Goal: Information Seeking & Learning: Check status

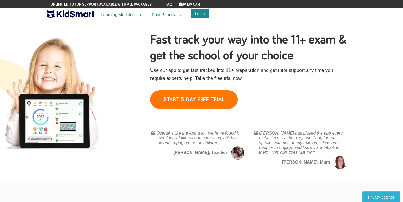
click at [197, 11] on button "Login" at bounding box center [200, 13] width 18 height 8
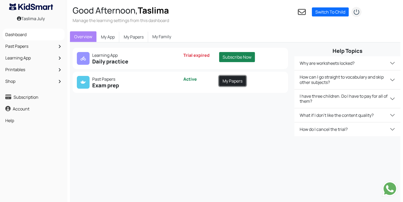
click at [225, 79] on link "My Papers" at bounding box center [232, 81] width 27 height 10
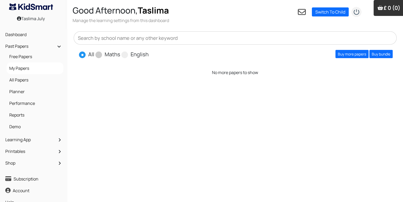
click at [110, 55] on label "Maths" at bounding box center [113, 54] width 16 height 8
click at [120, 54] on input "Maths" at bounding box center [121, 51] width 3 height 3
radio input "true"
click at [358, 57] on link "Buy more papers" at bounding box center [351, 54] width 33 height 8
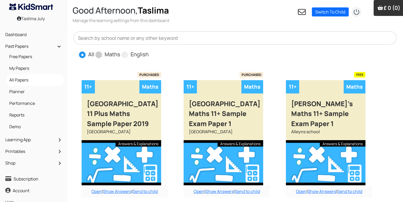
click at [108, 55] on label "Maths" at bounding box center [113, 54] width 16 height 8
click at [120, 54] on input "Maths" at bounding box center [121, 51] width 3 height 3
radio input "true"
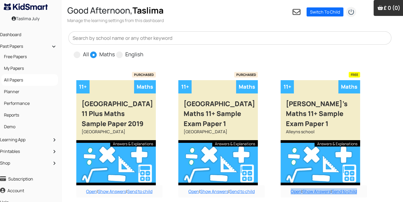
drag, startPoint x: 399, startPoint y: 103, endPoint x: 403, endPoint y: 104, distance: 4.7
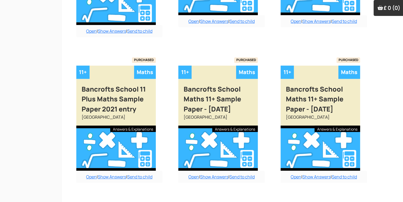
scroll to position [464, 5]
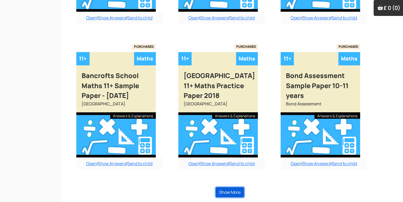
click at [225, 190] on button "Show More" at bounding box center [230, 192] width 28 height 10
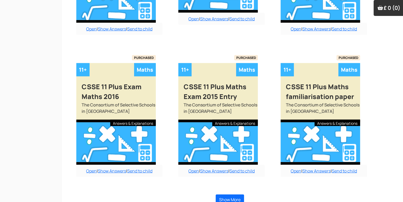
scroll to position [1062, 5]
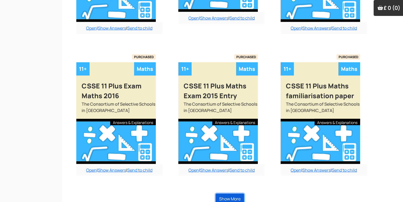
click at [225, 193] on button "Show More" at bounding box center [230, 198] width 28 height 10
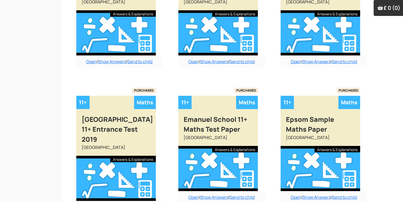
scroll to position [1623, 5]
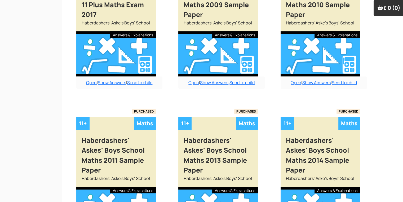
scroll to position [2244, 5]
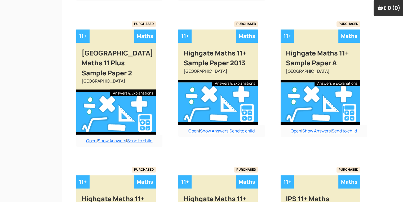
scroll to position [2594, 5]
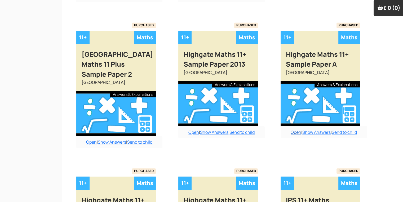
click at [294, 129] on link "Open" at bounding box center [296, 132] width 11 height 6
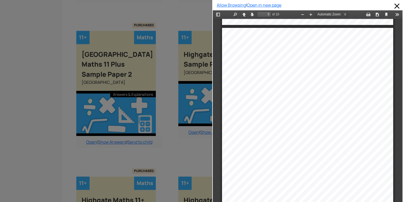
scroll to position [896, 0]
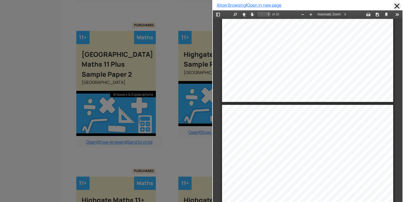
click at [393, 9] on span at bounding box center [397, 6] width 8 height 8
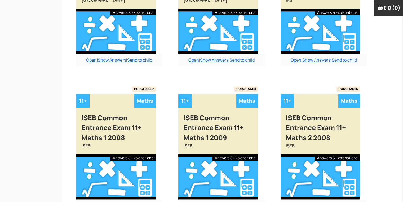
scroll to position [2825, 5]
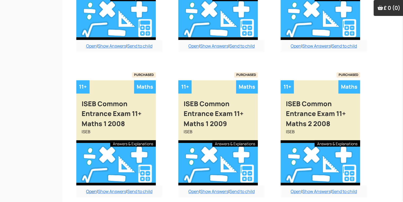
click at [89, 188] on link "Open" at bounding box center [91, 191] width 11 height 6
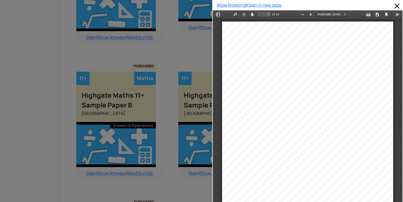
scroll to position [2698, 5]
click at [177, 155] on div at bounding box center [106, 101] width 212 height 202
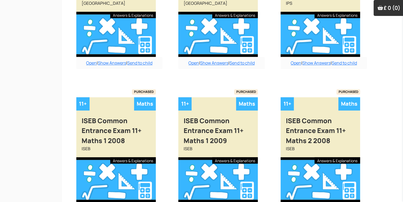
scroll to position [2825, 5]
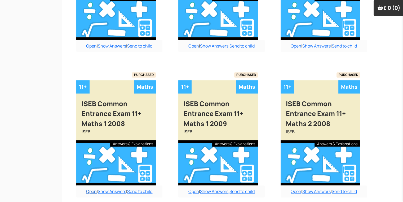
click at [93, 188] on link "Open" at bounding box center [91, 191] width 11 height 6
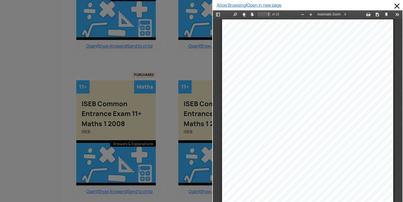
scroll to position [972, 0]
click at [321, 48] on div at bounding box center [307, 140] width 171 height 240
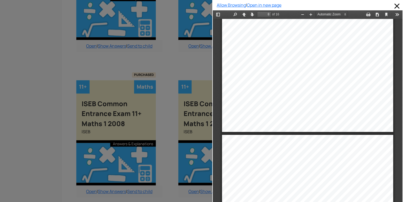
scroll to position [1699, 0]
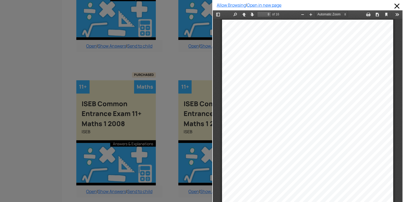
click at [300, 73] on div at bounding box center [307, 139] width 171 height 239
click at [259, 121] on div at bounding box center [307, 121] width 171 height 239
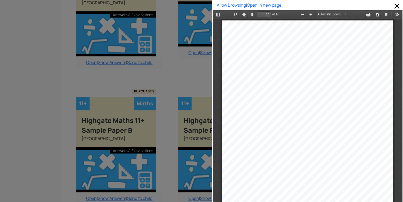
scroll to position [2649, 5]
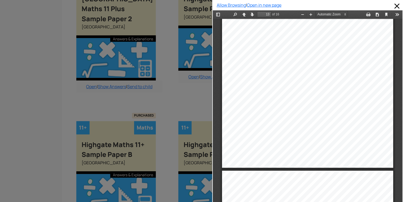
type input "14"
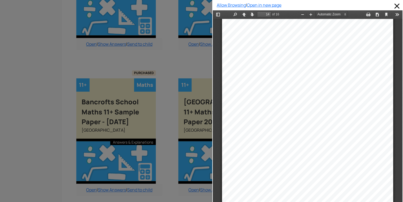
scroll to position [10, 0]
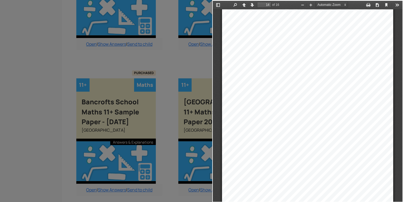
drag, startPoint x: 401, startPoint y: 35, endPoint x: 175, endPoint y: 94, distance: 234.0
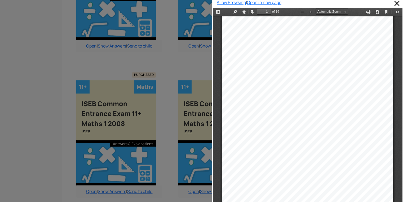
scroll to position [0, 0]
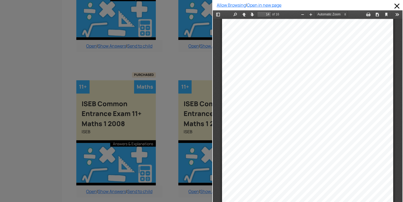
click at [389, 128] on div at bounding box center [308, 119] width 176 height 246
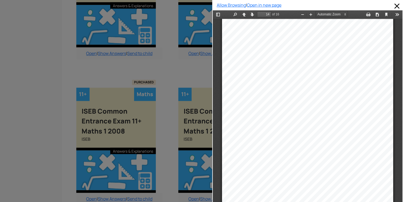
scroll to position [2825, 5]
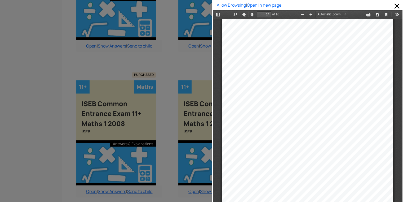
click at [279, 116] on div at bounding box center [307, 118] width 171 height 241
click at [325, 120] on div at bounding box center [307, 118] width 171 height 241
click at [344, 120] on div at bounding box center [307, 118] width 171 height 241
drag, startPoint x: 344, startPoint y: 120, endPoint x: 264, endPoint y: 125, distance: 79.7
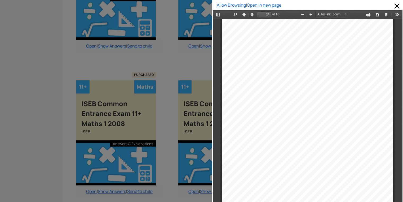
click at [264, 125] on div at bounding box center [307, 118] width 171 height 241
drag, startPoint x: 212, startPoint y: 133, endPoint x: 47, endPoint y: 167, distance: 168.3
click at [47, 167] on div at bounding box center [106, 101] width 212 height 202
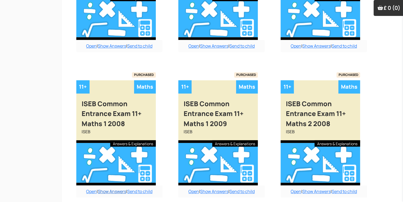
click at [113, 188] on link "Show Answers" at bounding box center [112, 191] width 28 height 6
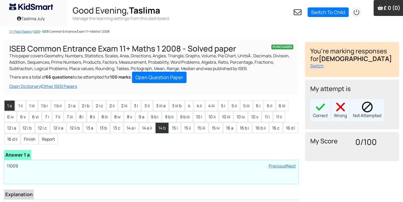
click at [164, 132] on li "14 b" at bounding box center [162, 127] width 13 height 11
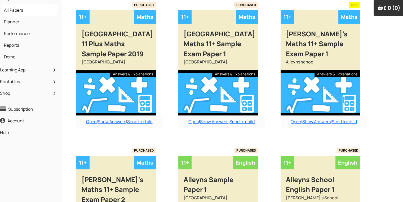
scroll to position [0, 5]
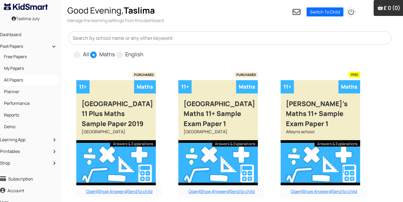
click at [146, 35] on input "text" at bounding box center [229, 37] width 323 height 13
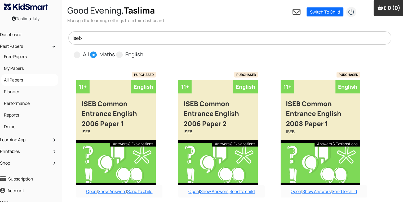
type input "iseb"
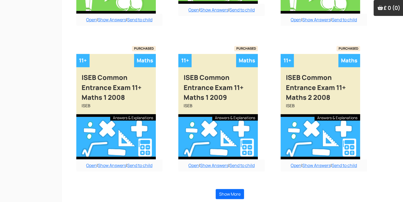
scroll to position [484, 5]
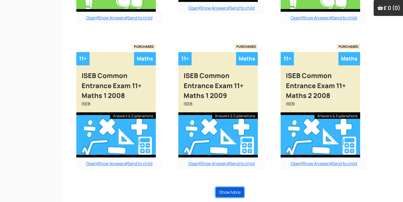
click at [224, 192] on button "Show More" at bounding box center [230, 192] width 28 height 10
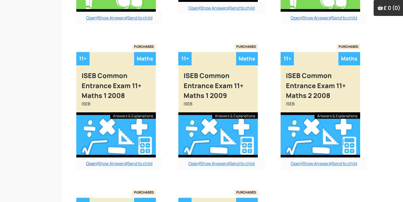
click at [90, 162] on link "Open" at bounding box center [91, 163] width 11 height 6
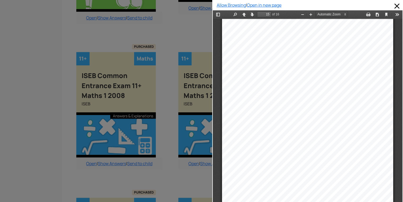
scroll to position [3398, 0]
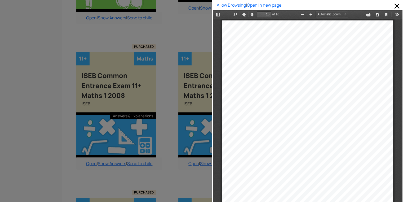
type input "16"
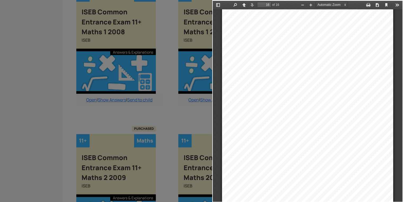
scroll to position [3680, 0]
click at [181, 108] on div at bounding box center [106, 101] width 212 height 202
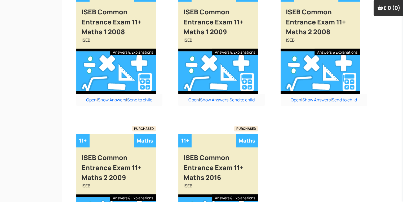
click at [108, 95] on div "Open | Show Answers | Send to child" at bounding box center [119, 100] width 86 height 12
click at [112, 100] on link "Show Answers" at bounding box center [112, 100] width 28 height 6
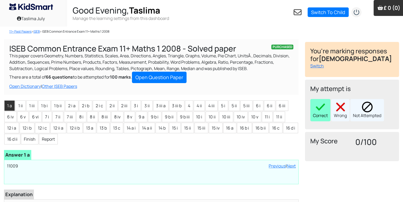
click at [320, 113] on div "Correct" at bounding box center [320, 110] width 20 height 22
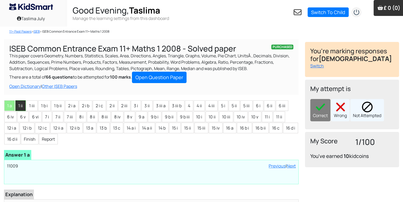
click at [24, 106] on li "1 ii" at bounding box center [20, 105] width 10 height 11
click at [325, 109] on img at bounding box center [320, 106] width 11 height 11
click at [35, 104] on li "1 iii" at bounding box center [31, 105] width 11 height 11
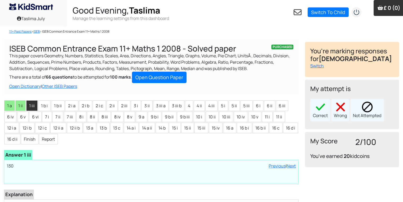
click at [324, 121] on div "My attempt is Correct Wrong Not Attempted" at bounding box center [352, 104] width 94 height 50
click at [322, 115] on div "Correct" at bounding box center [320, 110] width 20 height 22
click at [44, 109] on li "1 b i" at bounding box center [44, 105] width 12 height 11
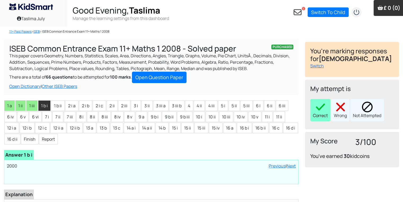
click at [325, 107] on img at bounding box center [320, 106] width 11 height 11
click at [56, 102] on li "1 b ii" at bounding box center [58, 105] width 14 height 11
click at [323, 107] on img at bounding box center [320, 106] width 11 height 11
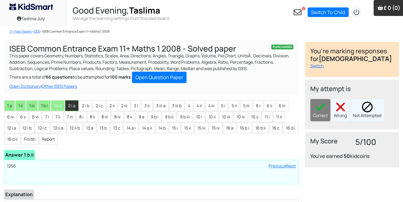
click at [75, 107] on li "2 i a" at bounding box center [71, 105] width 13 height 11
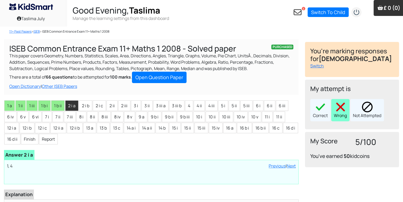
click at [335, 108] on div "Wrong" at bounding box center [340, 110] width 18 height 22
click at [87, 104] on li "2 i b" at bounding box center [85, 105] width 13 height 11
click at [76, 104] on li "2 i a" at bounding box center [71, 105] width 13 height 11
click at [83, 107] on li "2 i b" at bounding box center [85, 105] width 13 height 11
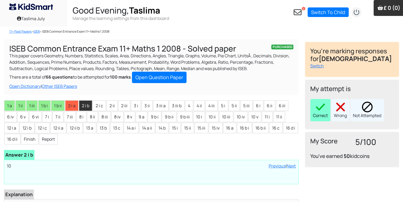
click at [325, 108] on img at bounding box center [320, 106] width 11 height 11
click at [104, 105] on li "2 i c" at bounding box center [99, 105] width 13 height 11
click at [313, 119] on div "Correct" at bounding box center [320, 110] width 20 height 22
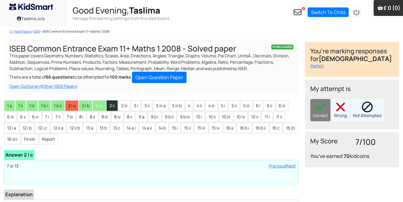
click at [111, 107] on li "2 ii" at bounding box center [112, 105] width 11 height 11
click at [326, 112] on div "Correct" at bounding box center [320, 110] width 20 height 22
click at [131, 108] on li "3 i" at bounding box center [136, 105] width 10 height 11
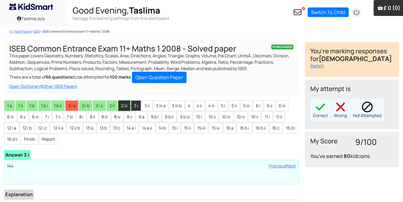
click at [125, 107] on li "2 iii" at bounding box center [124, 105] width 12 height 11
click at [132, 105] on li "3 i" at bounding box center [136, 105] width 10 height 11
click at [126, 107] on li "2 iii" at bounding box center [124, 105] width 12 height 11
click at [318, 107] on img at bounding box center [320, 106] width 11 height 11
click at [134, 102] on li "3 i" at bounding box center [136, 105] width 10 height 11
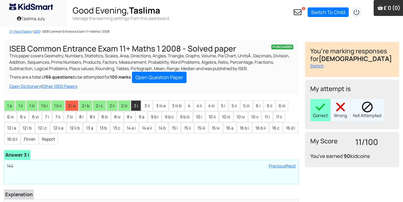
click at [319, 109] on img at bounding box center [320, 106] width 11 height 11
click at [143, 103] on li "3 ii" at bounding box center [146, 105] width 11 height 11
click at [318, 101] on img at bounding box center [320, 106] width 11 height 11
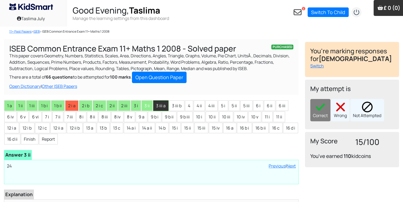
click at [160, 103] on li "3 iii a" at bounding box center [160, 105] width 15 height 11
click at [320, 112] on div "Correct" at bounding box center [320, 110] width 20 height 22
click at [175, 107] on li "3 iii b" at bounding box center [176, 105] width 15 height 11
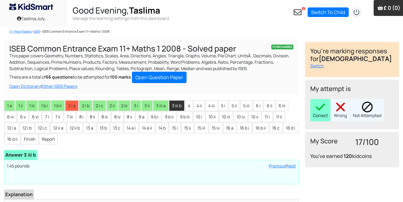
click at [319, 111] on img at bounding box center [320, 106] width 11 height 11
click at [187, 105] on li "4" at bounding box center [189, 105] width 8 height 11
click at [326, 114] on div "Correct" at bounding box center [320, 110] width 20 height 22
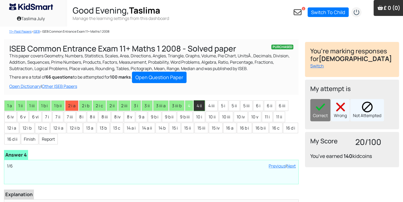
click at [199, 105] on li "4 ii" at bounding box center [199, 105] width 11 height 11
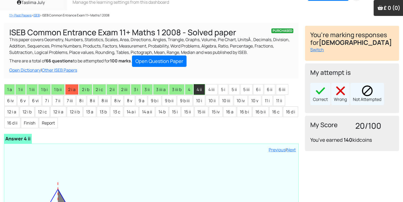
scroll to position [11, 0]
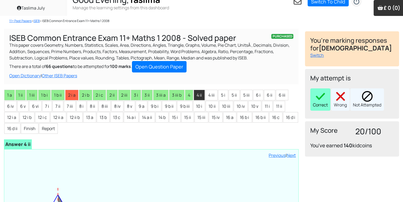
click at [322, 101] on div "Correct" at bounding box center [320, 99] width 20 height 22
click at [209, 93] on li "4 iii" at bounding box center [211, 95] width 12 height 11
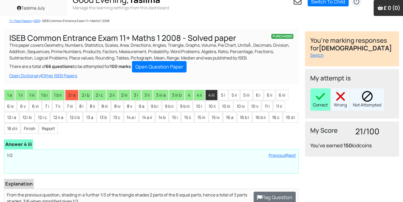
click at [313, 92] on div "Correct" at bounding box center [320, 99] width 20 height 22
click at [218, 92] on li "5 i" at bounding box center [223, 95] width 10 height 11
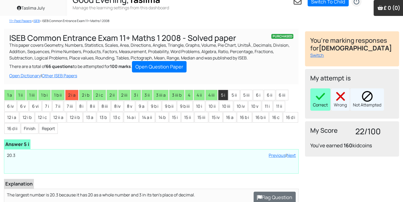
click at [329, 99] on div "Correct" at bounding box center [320, 99] width 20 height 22
click at [232, 92] on li "5 ii" at bounding box center [234, 95] width 11 height 11
click at [320, 95] on img at bounding box center [320, 96] width 11 height 11
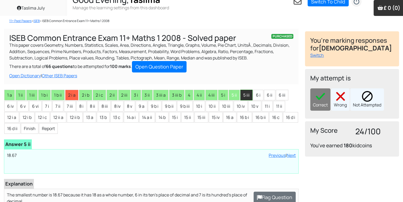
click at [245, 94] on li "5 iii" at bounding box center [246, 95] width 12 height 11
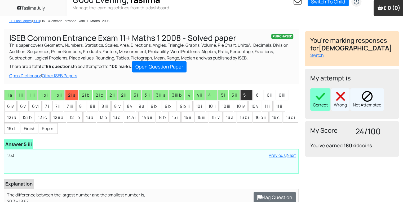
click at [319, 101] on img at bounding box center [320, 96] width 11 height 11
click at [255, 94] on li "6 i" at bounding box center [258, 95] width 10 height 11
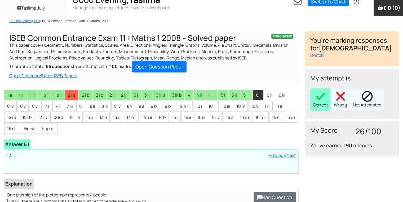
click at [322, 98] on img at bounding box center [320, 96] width 11 height 11
click at [266, 92] on li "6 ii" at bounding box center [269, 95] width 11 height 11
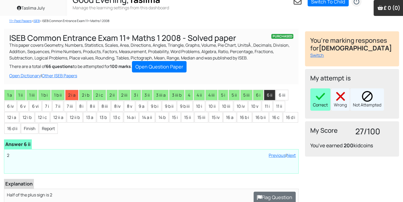
click at [326, 94] on div "Correct" at bounding box center [320, 99] width 20 height 22
click at [276, 94] on li "6 iii" at bounding box center [282, 95] width 12 height 11
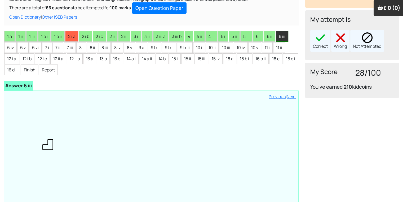
scroll to position [74, 0]
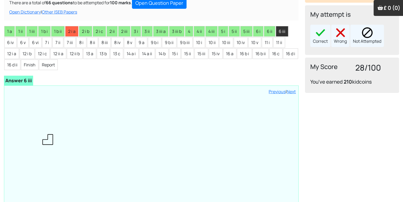
click at [320, 47] on div "My attempt is Correct Wrong Not Attempted" at bounding box center [352, 30] width 94 height 50
click at [322, 36] on img at bounding box center [320, 32] width 11 height 11
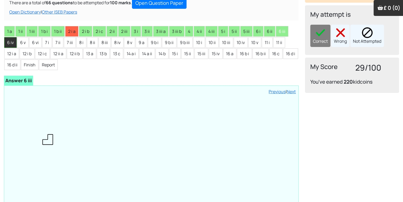
click at [7, 45] on li "6 iv" at bounding box center [10, 42] width 12 height 11
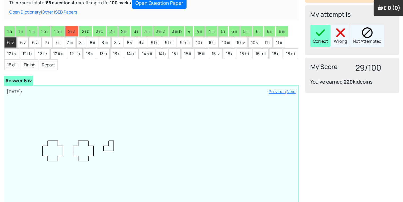
click at [320, 31] on img at bounding box center [320, 32] width 11 height 11
click at [28, 39] on li "6 v" at bounding box center [22, 42] width 11 height 11
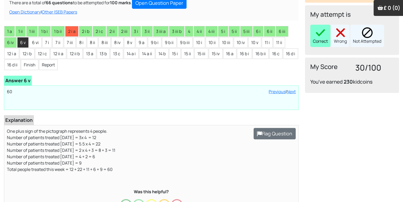
click at [318, 40] on div "Correct" at bounding box center [320, 36] width 20 height 22
click at [29, 43] on li "6 vi" at bounding box center [35, 42] width 12 height 11
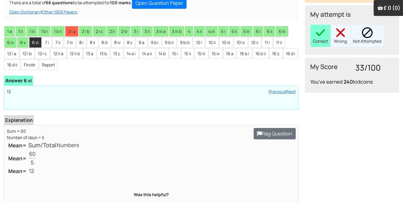
click at [321, 29] on img at bounding box center [320, 32] width 11 height 11
click at [46, 39] on li "7 i" at bounding box center [47, 42] width 10 height 11
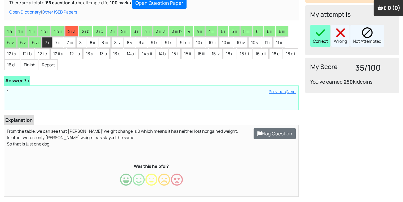
click at [318, 46] on div "Correct" at bounding box center [320, 36] width 20 height 22
click at [56, 39] on li "7 ii" at bounding box center [57, 42] width 11 height 11
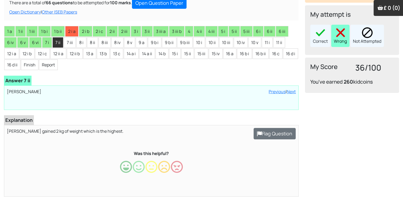
click at [337, 33] on img at bounding box center [340, 32] width 11 height 11
click at [69, 42] on li "7 iii" at bounding box center [70, 42] width 12 height 11
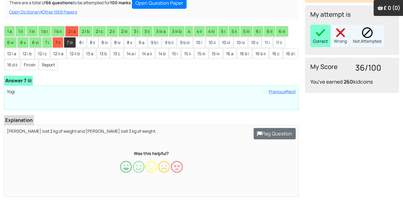
click at [327, 32] on div "Correct" at bounding box center [320, 36] width 20 height 22
click at [84, 38] on li "8 i" at bounding box center [81, 42] width 10 height 11
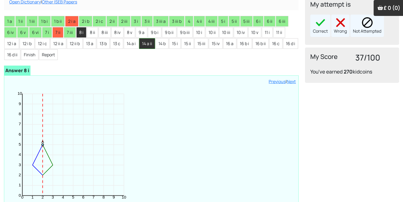
scroll to position [85, 0]
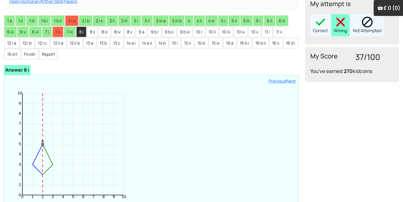
click at [338, 14] on div "Wrong" at bounding box center [340, 25] width 18 height 22
click at [89, 30] on li "8 ii" at bounding box center [92, 31] width 11 height 11
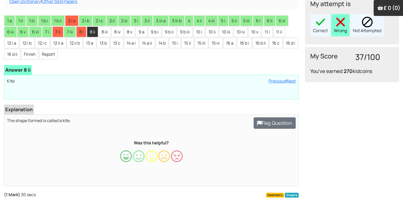
click at [334, 33] on div "Wrong" at bounding box center [340, 25] width 18 height 22
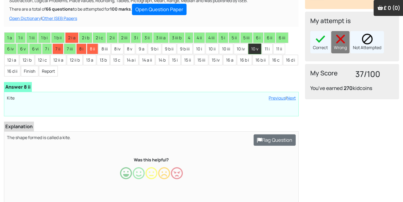
scroll to position [53, 0]
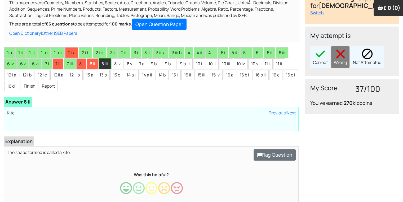
click at [103, 60] on li "8 iii" at bounding box center [105, 63] width 12 height 11
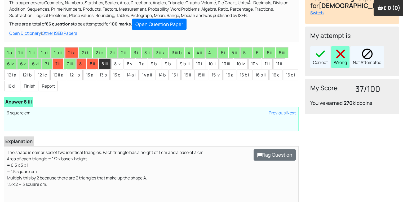
click at [334, 59] on div "Wrong" at bounding box center [340, 57] width 18 height 22
click at [116, 60] on li "8 iv" at bounding box center [117, 63] width 12 height 11
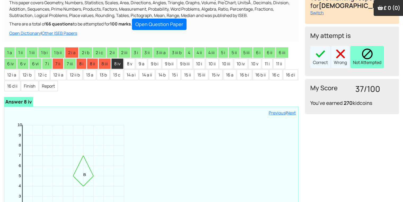
click at [362, 56] on img at bounding box center [367, 53] width 11 height 11
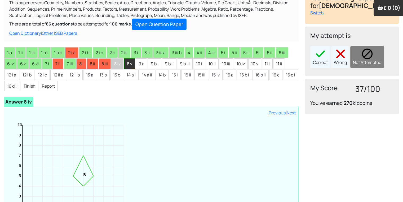
click at [131, 64] on li "8 v" at bounding box center [129, 63] width 11 height 11
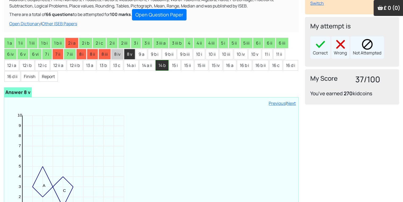
scroll to position [64, 0]
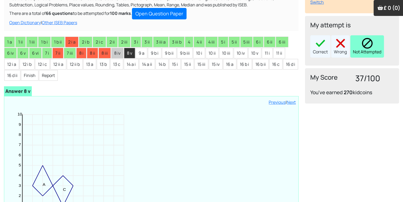
click at [376, 42] on div "Not Attempted" at bounding box center [367, 46] width 34 height 22
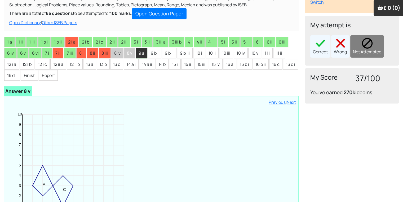
click at [142, 55] on li "9 a" at bounding box center [142, 53] width 12 height 11
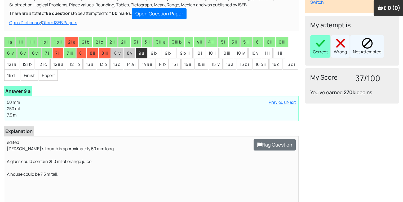
click at [319, 46] on img at bounding box center [320, 43] width 11 height 11
click at [149, 53] on li "9 b i" at bounding box center [155, 53] width 14 height 11
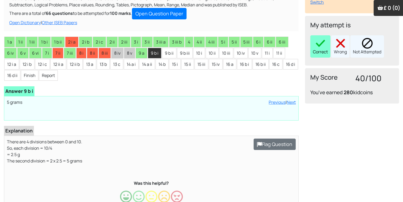
click at [322, 43] on img at bounding box center [320, 43] width 11 height 11
click at [171, 49] on li "9 b ii" at bounding box center [169, 53] width 15 height 11
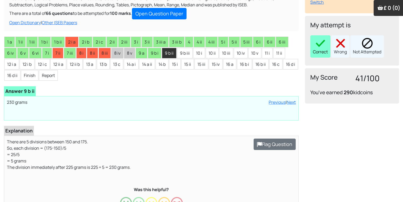
click at [326, 44] on div "Correct" at bounding box center [320, 46] width 20 height 22
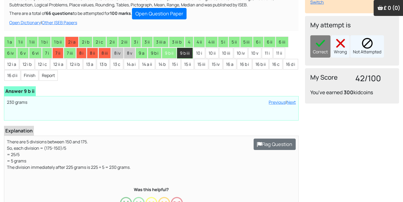
click at [180, 53] on li "9 b iii" at bounding box center [185, 53] width 16 height 11
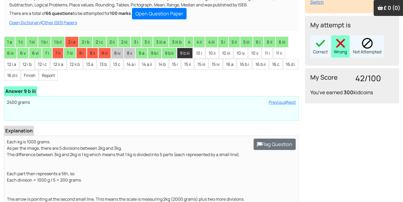
click at [337, 48] on img at bounding box center [340, 43] width 11 height 11
click at [197, 55] on li "10 i" at bounding box center [199, 53] width 12 height 11
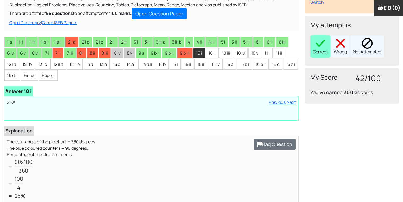
click at [320, 45] on img at bounding box center [320, 43] width 11 height 11
click at [212, 51] on li "10 ii" at bounding box center [212, 53] width 13 height 11
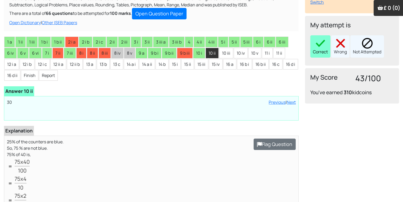
click at [329, 49] on div "Correct" at bounding box center [320, 46] width 20 height 22
click at [232, 50] on li "10 iii" at bounding box center [226, 53] width 14 height 11
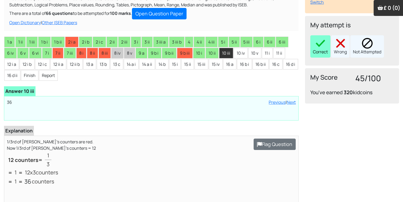
click at [323, 50] on div "Correct" at bounding box center [320, 46] width 20 height 22
click at [237, 54] on li "10 iv" at bounding box center [241, 53] width 14 height 11
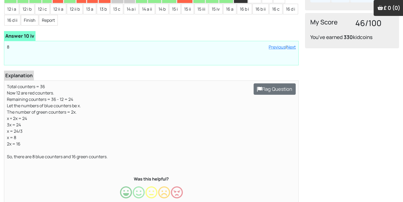
scroll to position [106, 0]
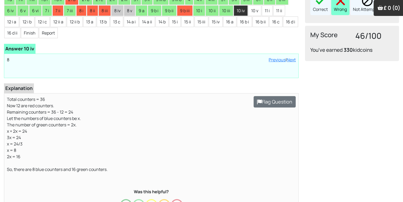
click at [341, 4] on img at bounding box center [340, 0] width 11 height 11
click at [257, 11] on li "10 v" at bounding box center [254, 10] width 13 height 11
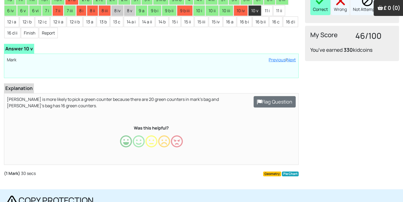
click at [323, 5] on img at bounding box center [320, 0] width 11 height 11
click at [267, 7] on li "11 i" at bounding box center [267, 10] width 11 height 11
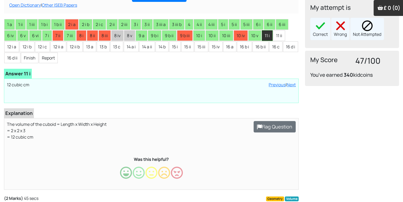
scroll to position [74, 0]
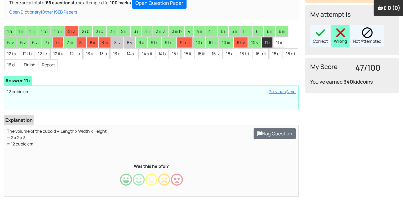
click at [341, 36] on img at bounding box center [340, 32] width 11 height 11
click at [279, 39] on li "11 ii" at bounding box center [279, 42] width 12 height 11
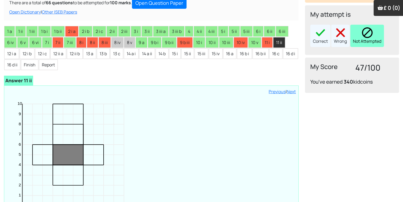
click at [366, 39] on div "Not Attempted" at bounding box center [367, 36] width 34 height 22
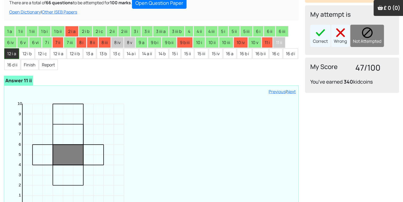
click at [12, 56] on li "12 i a" at bounding box center [11, 53] width 15 height 11
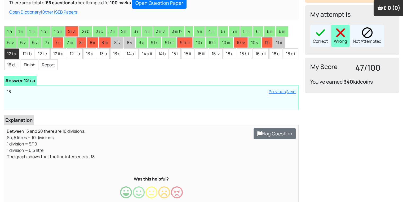
click at [339, 41] on div "Wrong" at bounding box center [340, 36] width 18 height 22
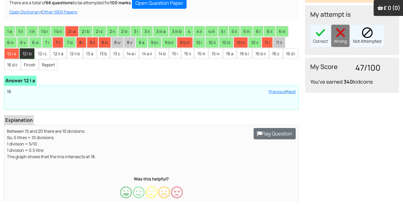
click at [25, 55] on li "12 i b" at bounding box center [27, 53] width 15 height 11
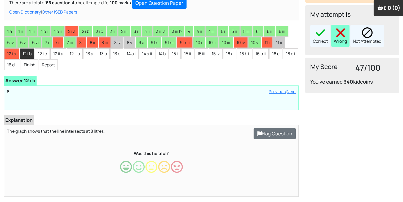
click at [339, 28] on img at bounding box center [340, 32] width 11 height 11
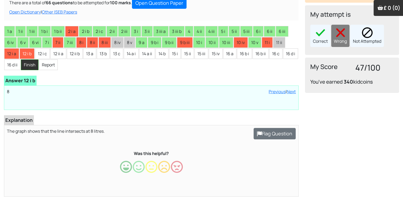
click at [38, 61] on li "Finish" at bounding box center [29, 64] width 17 height 11
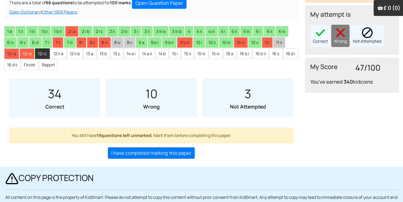
click at [42, 55] on li "12 i c" at bounding box center [42, 53] width 15 height 11
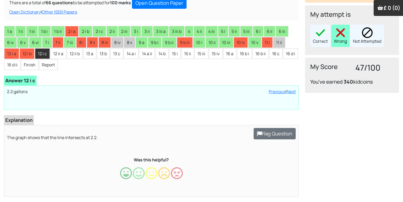
click at [340, 31] on img at bounding box center [340, 32] width 11 height 11
click at [58, 59] on li "Report" at bounding box center [48, 64] width 19 height 11
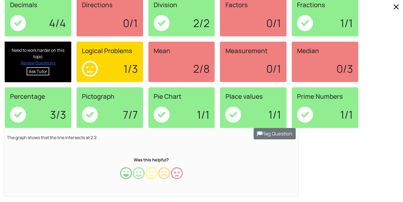
click at [58, 53] on div "Need to work harder on this topic Review Questions Ask Tutor" at bounding box center [38, 62] width 66 height 41
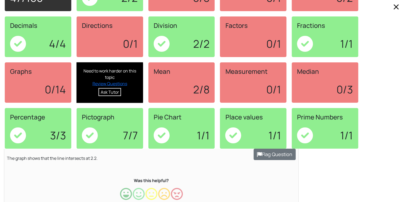
scroll to position [53, 0]
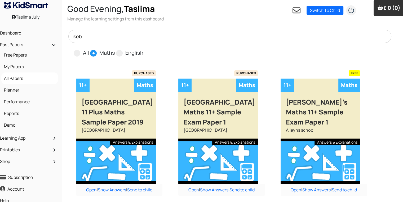
scroll to position [0, 5]
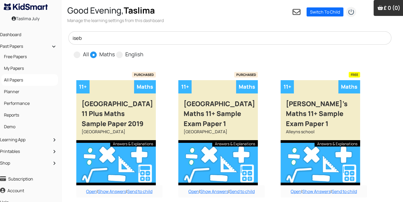
click at [143, 36] on input "iseb" at bounding box center [229, 37] width 323 height 13
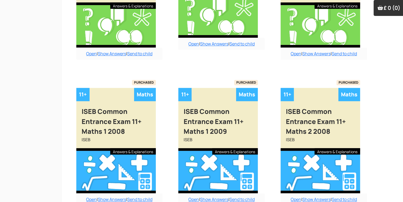
scroll to position [484, 5]
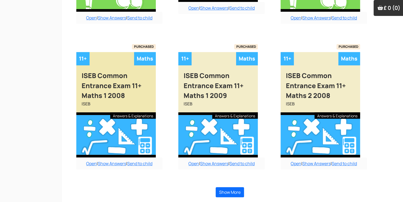
click at [115, 141] on div at bounding box center [115, 134] width 79 height 45
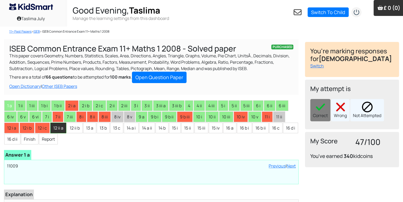
click at [64, 128] on li "12 ii a" at bounding box center [58, 127] width 16 height 11
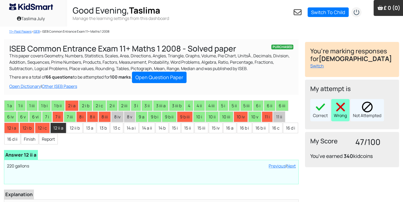
click at [344, 108] on img at bounding box center [340, 106] width 11 height 11
click at [76, 131] on li "12 ii b" at bounding box center [75, 127] width 16 height 11
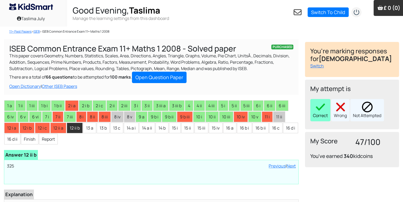
click at [323, 107] on img at bounding box center [320, 106] width 11 height 11
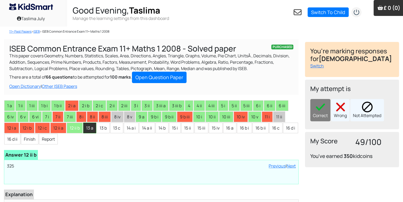
click at [88, 126] on li "13 a" at bounding box center [89, 127] width 13 height 11
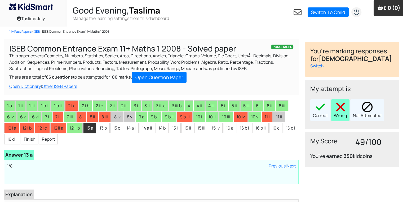
click at [335, 116] on div "Wrong" at bounding box center [340, 110] width 18 height 22
click at [103, 129] on li "13 b" at bounding box center [103, 127] width 13 height 11
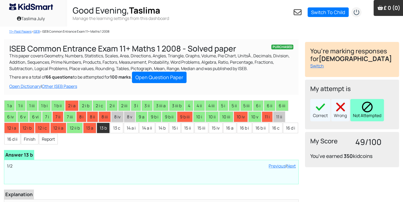
click at [358, 113] on div "Not Attempted" at bounding box center [367, 110] width 34 height 22
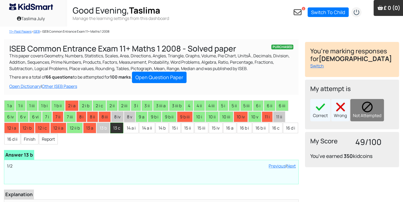
click at [115, 133] on li "13 c" at bounding box center [116, 127] width 13 height 11
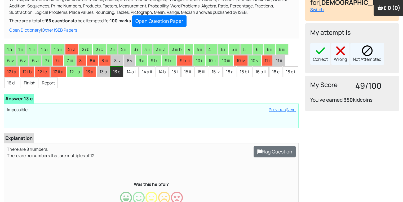
scroll to position [32, 0]
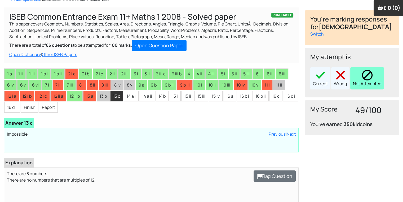
click at [360, 74] on div "Not Attempted" at bounding box center [367, 78] width 34 height 22
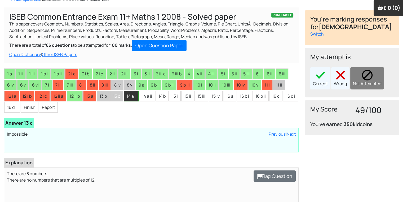
click at [130, 94] on li "14 a i" at bounding box center [131, 96] width 15 height 11
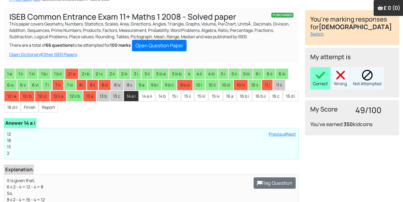
click at [319, 77] on img at bounding box center [320, 75] width 11 height 11
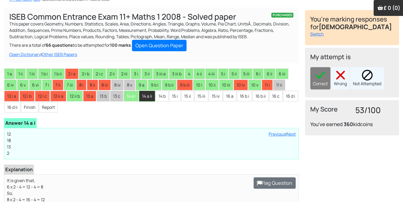
click at [146, 92] on li "14 a ii" at bounding box center [147, 96] width 16 height 11
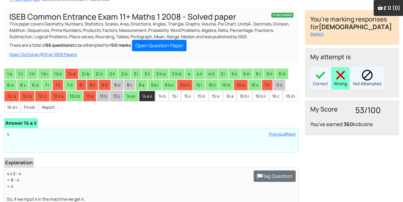
click at [345, 73] on img at bounding box center [340, 75] width 11 height 11
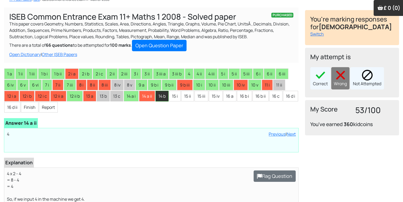
click at [163, 100] on li "14 b" at bounding box center [162, 96] width 13 height 11
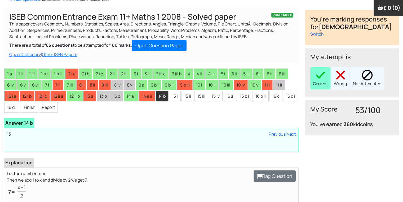
click at [329, 74] on div "Correct" at bounding box center [320, 78] width 20 height 22
click at [173, 99] on li "15 i" at bounding box center [175, 96] width 12 height 11
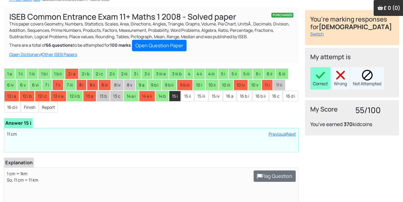
click at [319, 81] on div "Correct" at bounding box center [320, 78] width 20 height 22
click at [189, 94] on li "15 ii" at bounding box center [187, 96] width 13 height 11
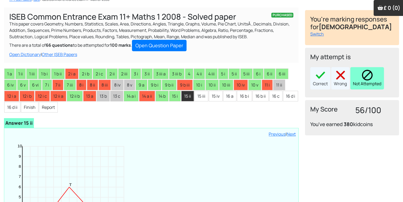
click at [370, 74] on img at bounding box center [367, 75] width 11 height 11
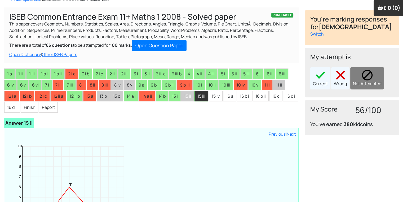
click at [204, 95] on li "15 iii" at bounding box center [201, 96] width 14 height 11
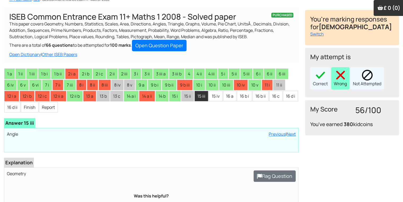
click at [333, 82] on div "Wrong" at bounding box center [340, 78] width 18 height 22
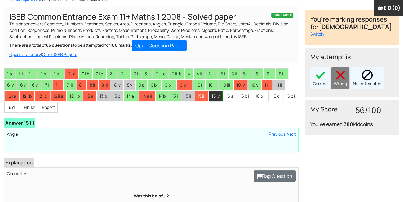
click at [215, 95] on li "15 iv" at bounding box center [216, 96] width 14 height 11
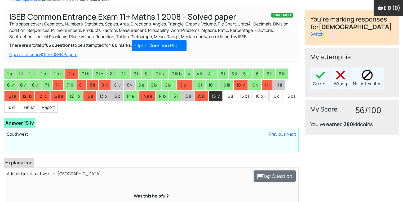
click at [331, 76] on div "Correct Wrong Not Attempted" at bounding box center [351, 78] width 83 height 22
click at [334, 77] on div "Wrong" at bounding box center [340, 78] width 18 height 22
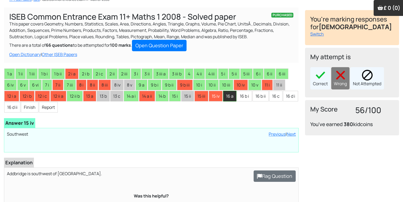
click at [228, 93] on li "16 a" at bounding box center [229, 96] width 13 height 11
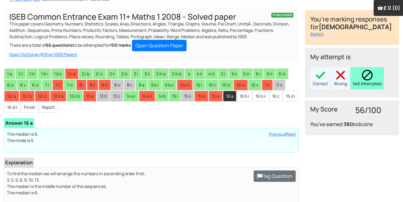
click at [357, 79] on div "Not Attempted" at bounding box center [367, 78] width 34 height 22
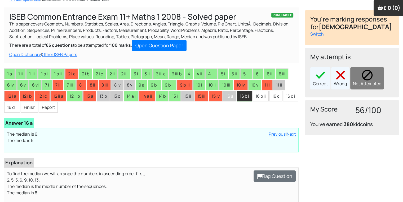
click at [246, 93] on li "16 b i" at bounding box center [244, 96] width 15 height 11
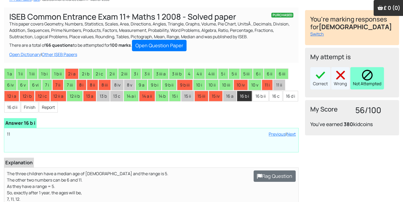
click at [372, 76] on img at bounding box center [367, 75] width 11 height 11
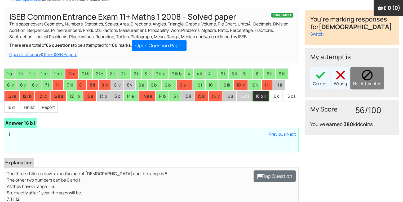
click at [259, 95] on li "16 b ii" at bounding box center [260, 96] width 16 height 11
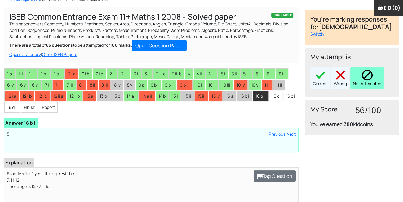
click at [371, 74] on img at bounding box center [367, 75] width 11 height 11
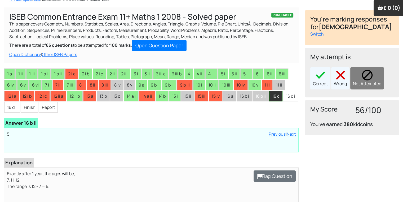
click at [279, 93] on li "16 c" at bounding box center [275, 96] width 13 height 11
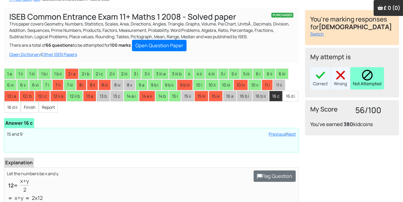
click at [363, 74] on img at bounding box center [367, 75] width 11 height 11
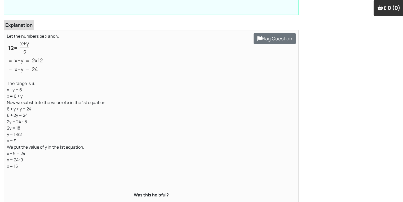
scroll to position [170, 0]
